Goal: Register for event/course

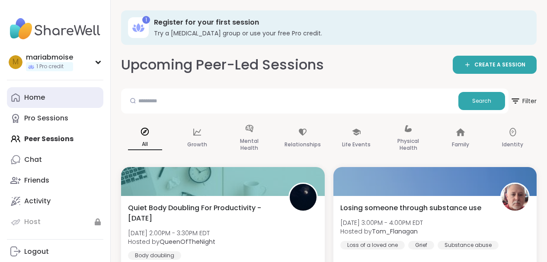
click at [26, 96] on div "Home" at bounding box center [34, 98] width 21 height 10
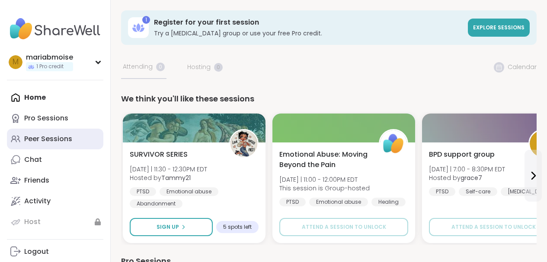
click at [32, 136] on div "Peer Sessions" at bounding box center [48, 139] width 48 height 10
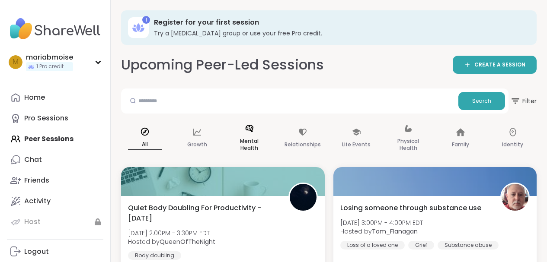
click at [248, 141] on p "Mental Health" at bounding box center [249, 144] width 34 height 17
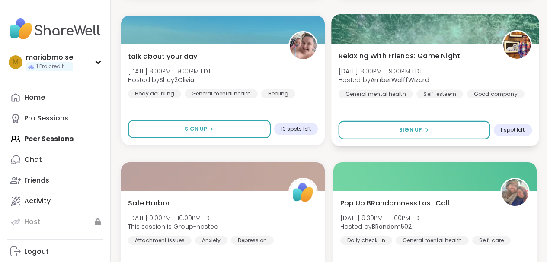
scroll to position [763, 0]
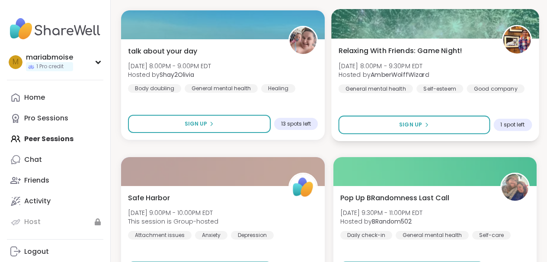
click at [519, 45] on img at bounding box center [516, 39] width 27 height 27
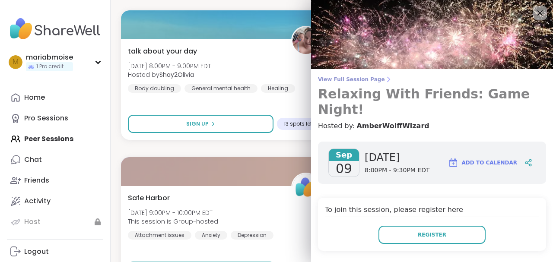
click at [340, 79] on span "View Full Session Page" at bounding box center [432, 79] width 228 height 7
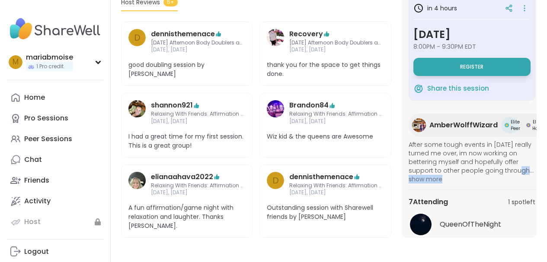
scroll to position [0, 6]
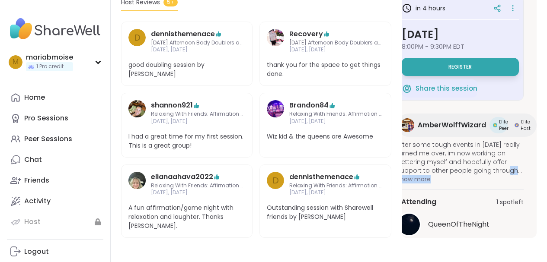
click at [531, 182] on div "in 4 hours [DATE] 8:00PM - 9:30PM EDT Register Share this session AmberWolffWiz…" at bounding box center [466, 113] width 140 height 249
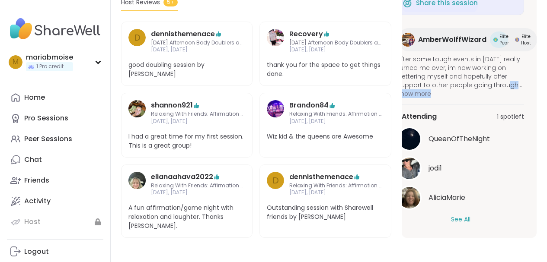
scroll to position [99, 0]
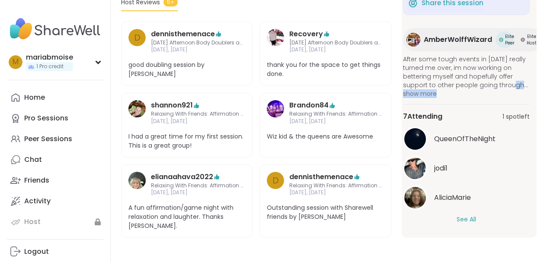
click at [463, 215] on button "See All" at bounding box center [465, 219] width 19 height 9
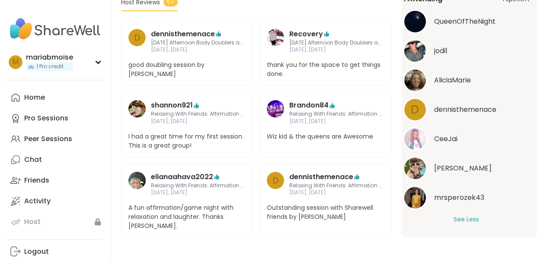
scroll to position [0, 0]
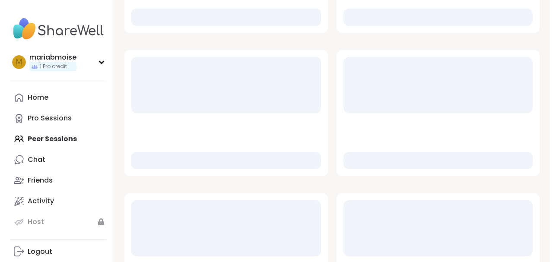
scroll to position [757, 0]
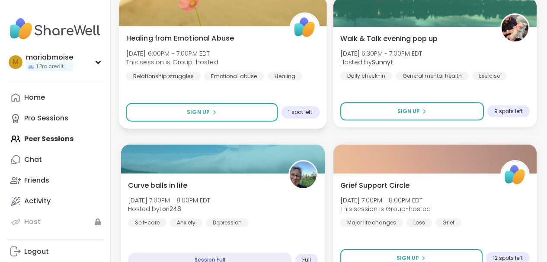
click at [303, 30] on img at bounding box center [304, 27] width 27 height 27
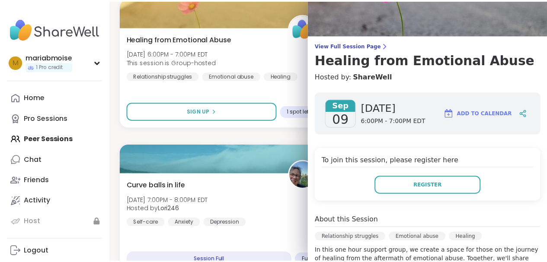
scroll to position [4, 0]
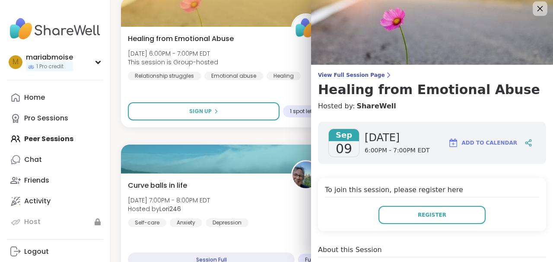
click at [535, 10] on icon at bounding box center [540, 8] width 11 height 11
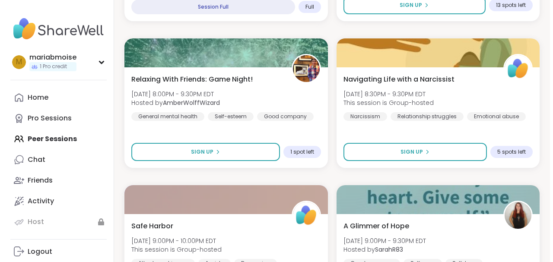
scroll to position [1462, 0]
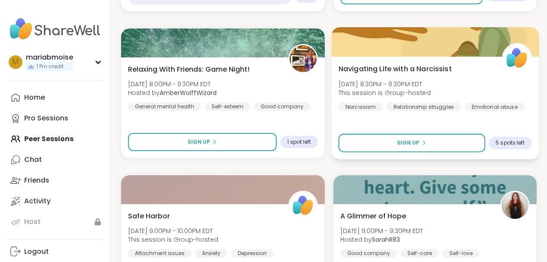
click at [517, 55] on img at bounding box center [516, 58] width 27 height 27
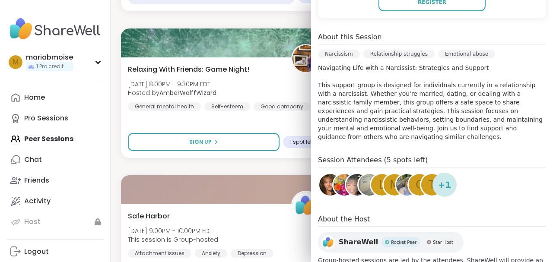
scroll to position [241, 0]
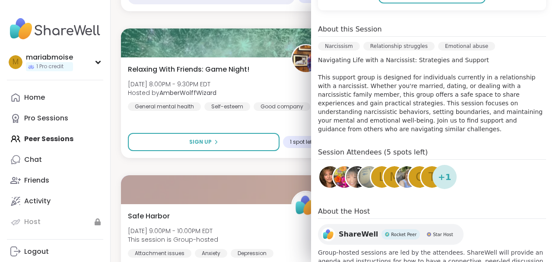
click at [346, 166] on img at bounding box center [357, 177] width 22 height 22
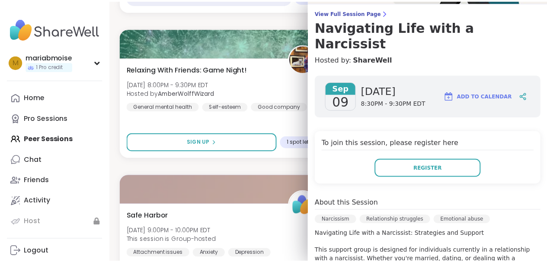
scroll to position [0, 0]
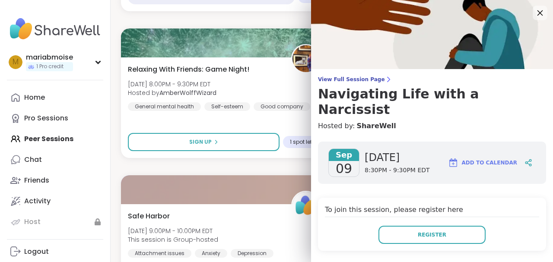
click at [538, 11] on icon at bounding box center [541, 13] width 6 height 6
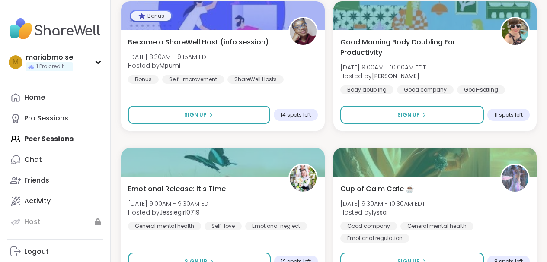
scroll to position [2569, 0]
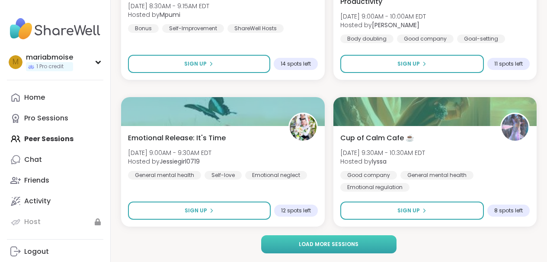
click at [340, 241] on span "Load more sessions" at bounding box center [329, 245] width 60 height 8
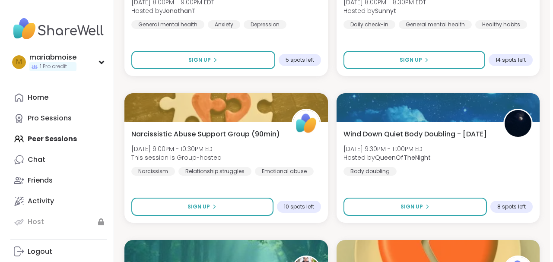
scroll to position [4551, 0]
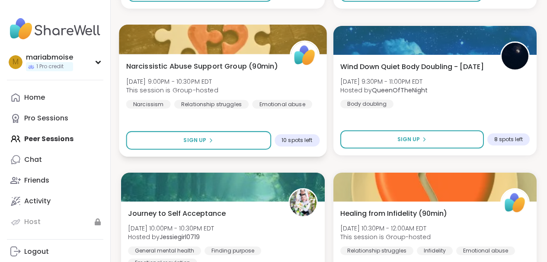
click at [305, 58] on img at bounding box center [304, 55] width 27 height 27
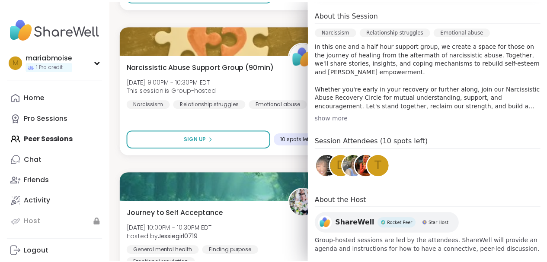
scroll to position [268, 0]
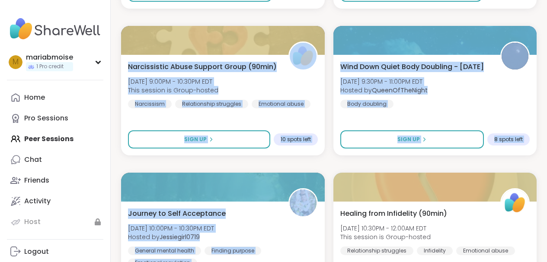
drag, startPoint x: 547, startPoint y: 160, endPoint x: 549, endPoint y: 170, distance: 10.5
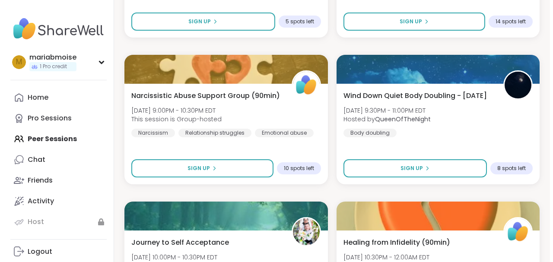
scroll to position [4541, 0]
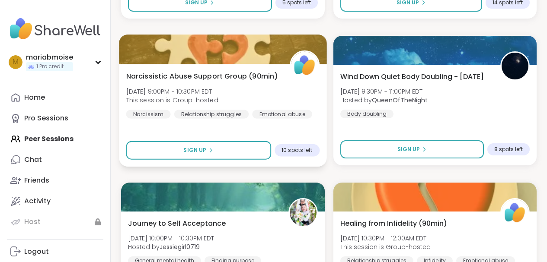
click at [298, 152] on span "10 spots left" at bounding box center [296, 150] width 31 height 7
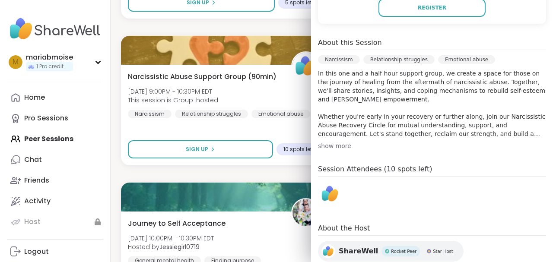
scroll to position [217, 0]
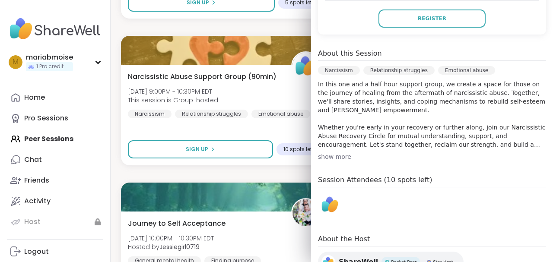
click at [331, 157] on div "show more" at bounding box center [432, 157] width 228 height 9
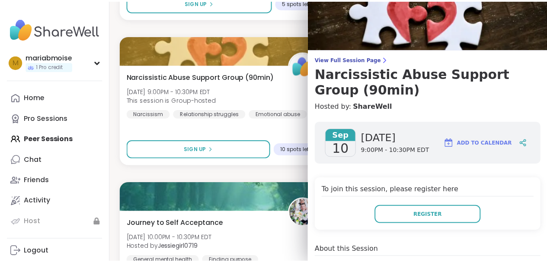
scroll to position [0, 0]
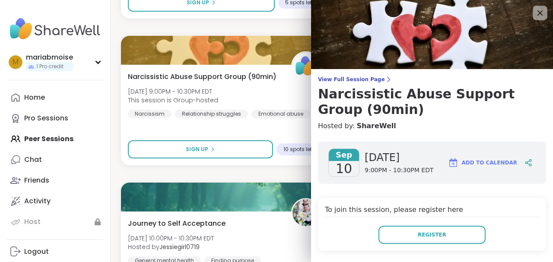
click at [535, 13] on icon at bounding box center [540, 12] width 11 height 11
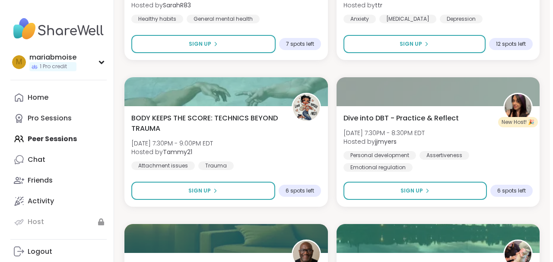
scroll to position [4215, 0]
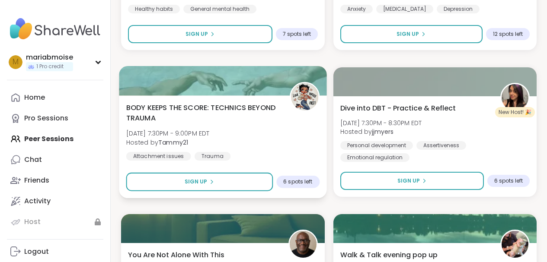
click at [168, 158] on div "Attachment issues" at bounding box center [158, 156] width 65 height 9
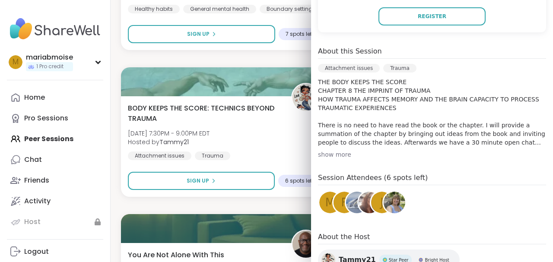
scroll to position [224, 0]
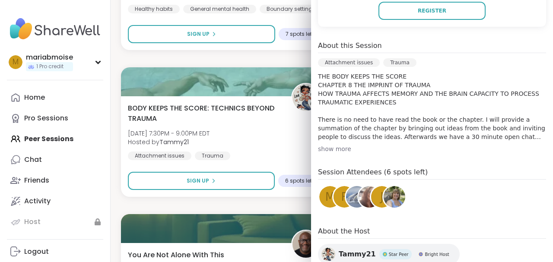
click at [380, 204] on span "j" at bounding box center [381, 197] width 3 height 17
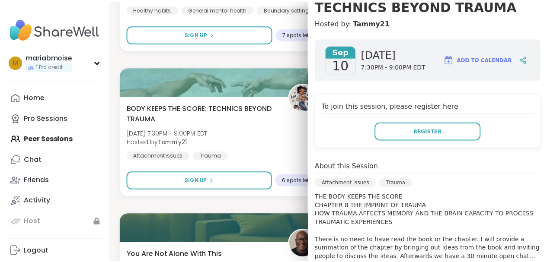
scroll to position [101, 0]
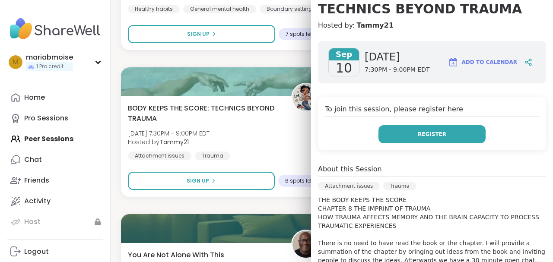
click at [418, 137] on span "Register" at bounding box center [432, 135] width 29 height 8
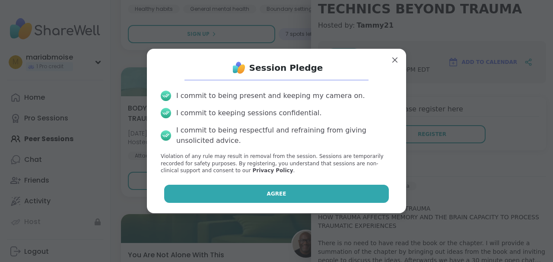
click at [271, 196] on span "Agree" at bounding box center [276, 194] width 19 height 8
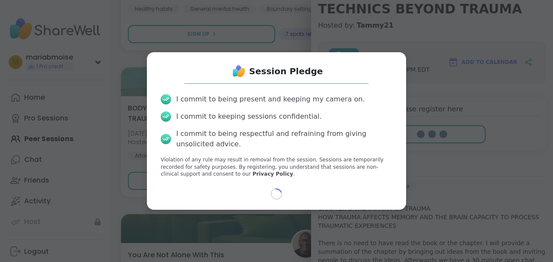
select select "**"
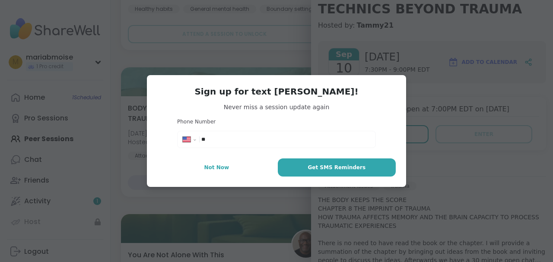
click at [225, 143] on input "**" at bounding box center [285, 139] width 169 height 9
type input "**********"
click at [316, 169] on span "Get SMS Reminders" at bounding box center [337, 168] width 58 height 8
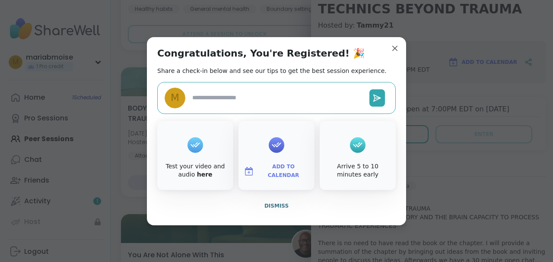
click at [282, 167] on span "Add to Calendar" at bounding box center [284, 171] width 52 height 17
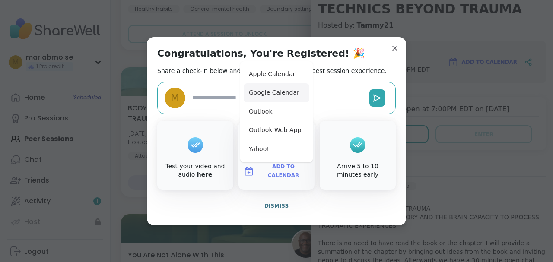
click at [278, 93] on button "Google Calendar" at bounding box center [277, 92] width 66 height 19
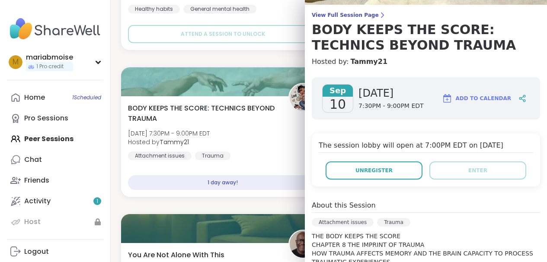
scroll to position [0, 0]
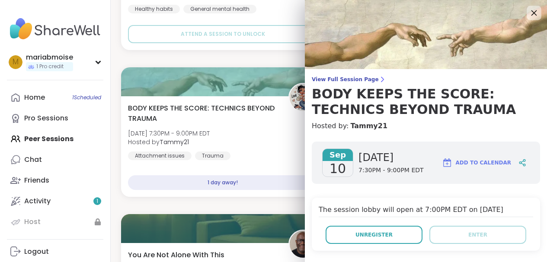
click at [531, 12] on icon at bounding box center [534, 13] width 6 height 6
